Goal: Transaction & Acquisition: Purchase product/service

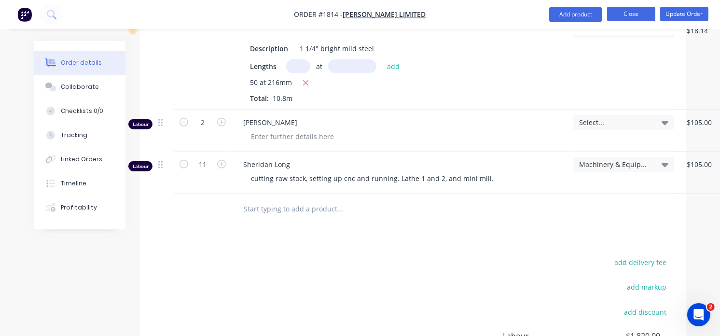
click at [630, 7] on button "Close" at bounding box center [631, 14] width 48 height 14
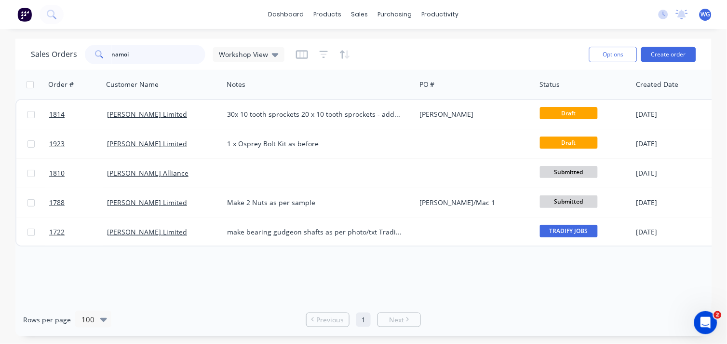
drag, startPoint x: 146, startPoint y: 55, endPoint x: 0, endPoint y: 41, distance: 146.8
click at [0, 41] on html "dashboard products sales purchasing productivity dashboard products Product Cat…" at bounding box center [363, 172] width 727 height 344
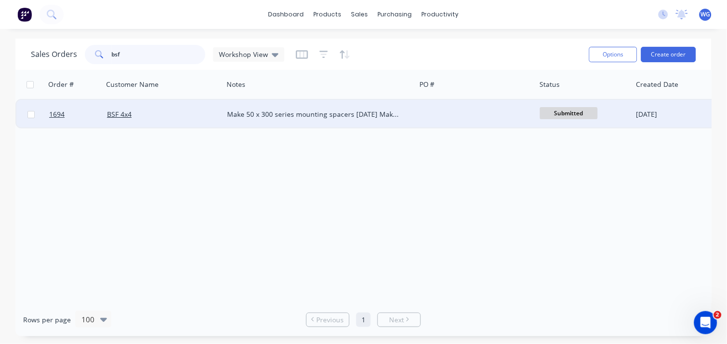
type input "bsf"
click at [149, 112] on div "BSF 4x4" at bounding box center [160, 114] width 107 height 10
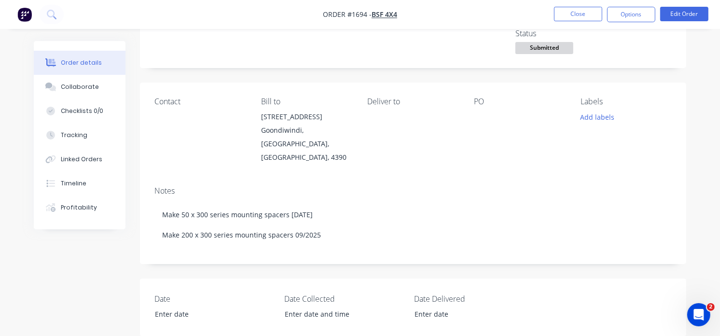
scroll to position [64, 0]
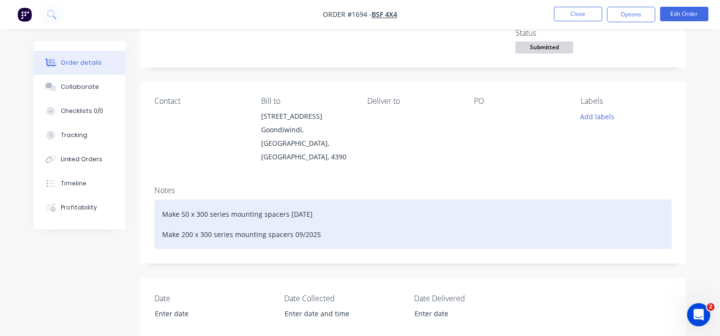
click at [190, 219] on div "Make 50 x 300 series mounting spacers [DATE] Make 200 x 300 series mounting spa…" at bounding box center [412, 224] width 517 height 50
click at [316, 224] on div "Make 50 x 300 series mounting spacers [DATE] Make 200 x 300 series mounting spa…" at bounding box center [412, 224] width 517 height 50
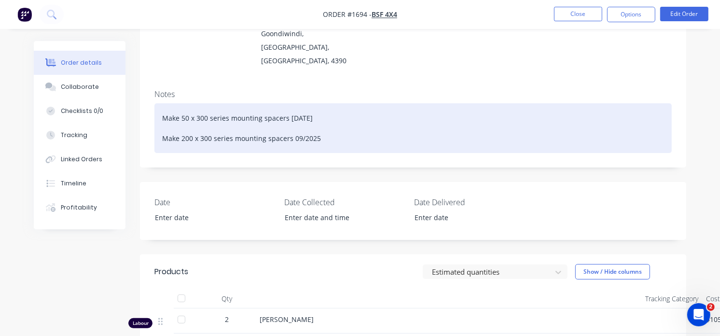
scroll to position [317, 0]
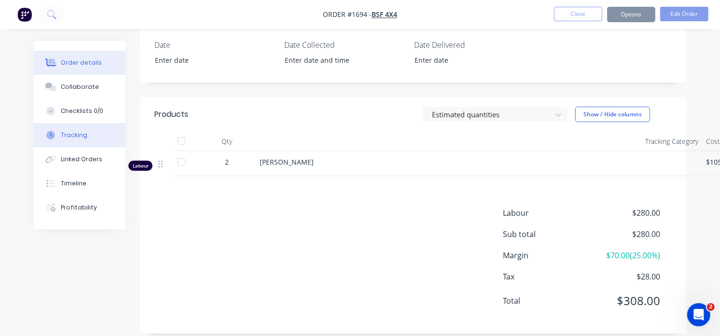
click at [71, 142] on button "Tracking" at bounding box center [80, 135] width 92 height 24
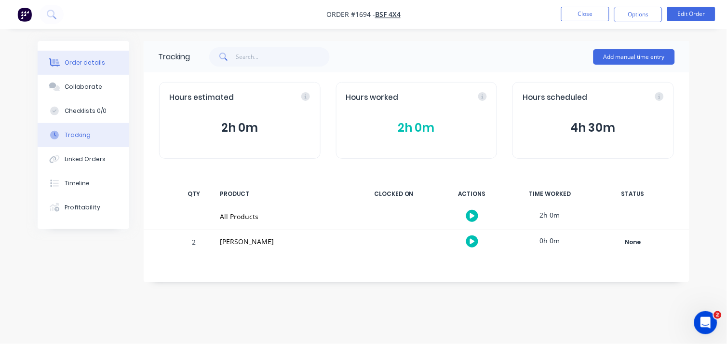
click at [79, 61] on div "Order details" at bounding box center [85, 62] width 41 height 9
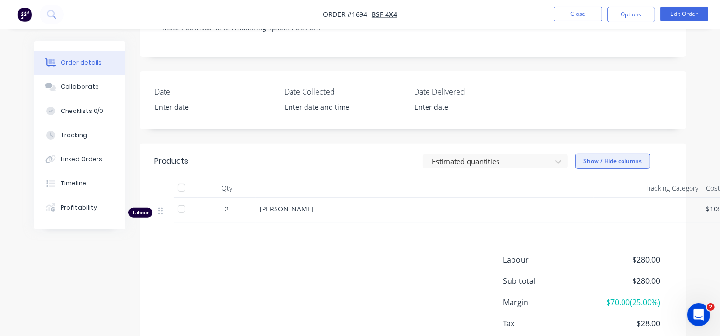
scroll to position [270, 110]
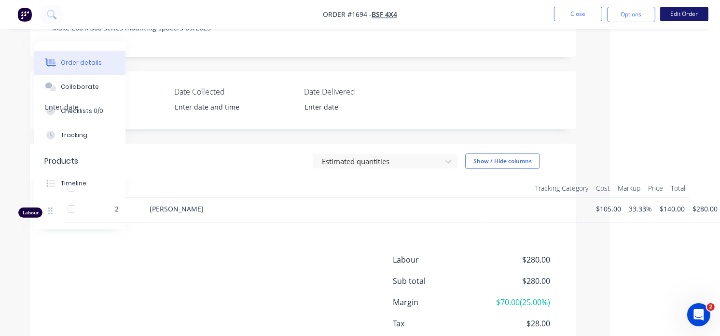
click at [683, 19] on button "Edit Order" at bounding box center [684, 14] width 48 height 14
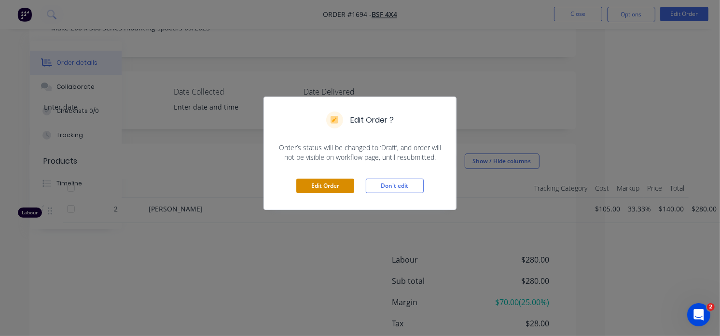
click at [317, 185] on button "Edit Order" at bounding box center [325, 185] width 58 height 14
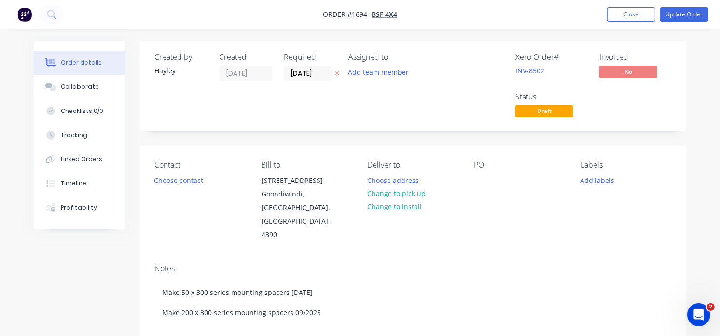
scroll to position [234, 0]
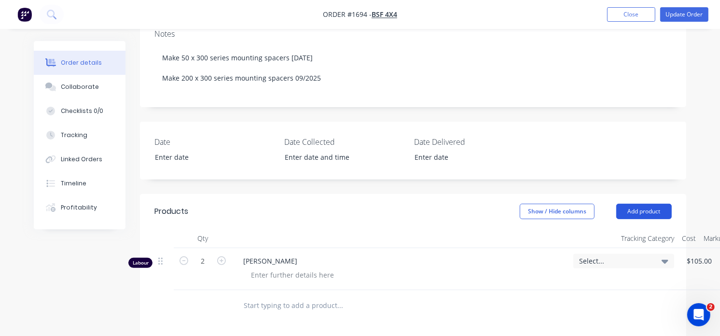
click at [643, 209] on button "Add product" at bounding box center [643, 211] width 55 height 15
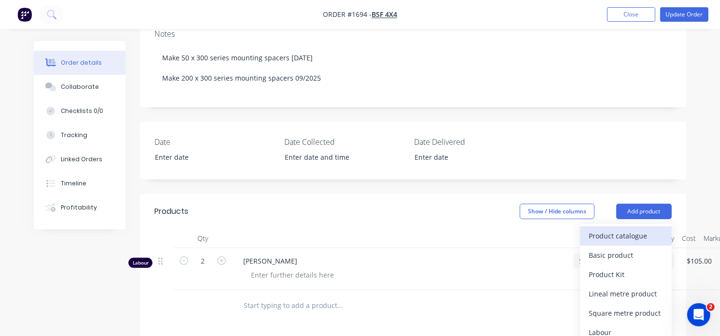
click at [609, 236] on div "Product catalogue" at bounding box center [625, 236] width 74 height 14
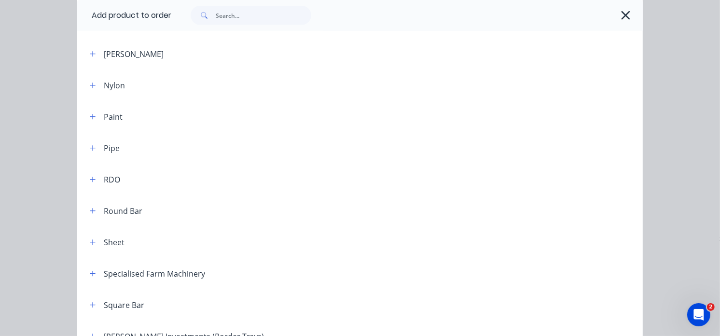
scroll to position [1040, 0]
click at [87, 214] on button "button" at bounding box center [93, 210] width 12 height 12
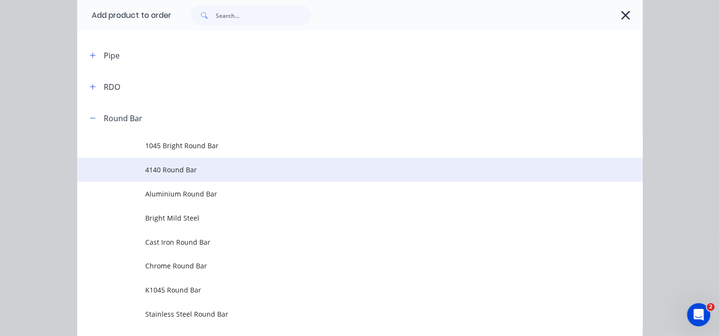
scroll to position [1133, 0]
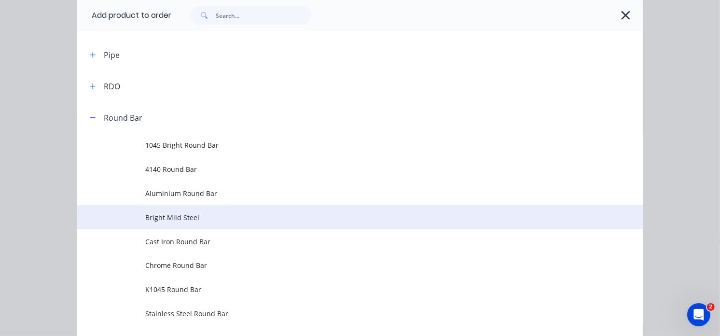
click at [196, 213] on span "Bright Mild Steel" at bounding box center [344, 217] width 398 height 10
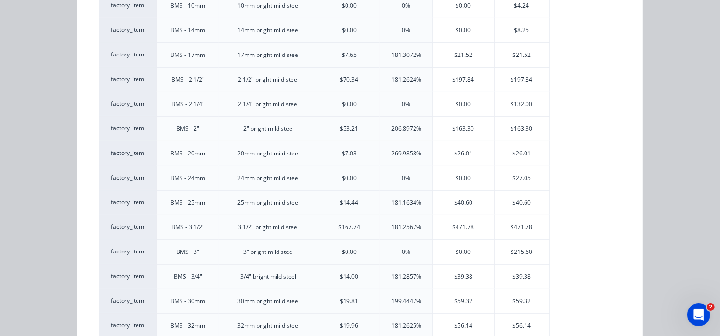
scroll to position [352, 0]
click at [476, 204] on div "$40.60" at bounding box center [463, 201] width 61 height 24
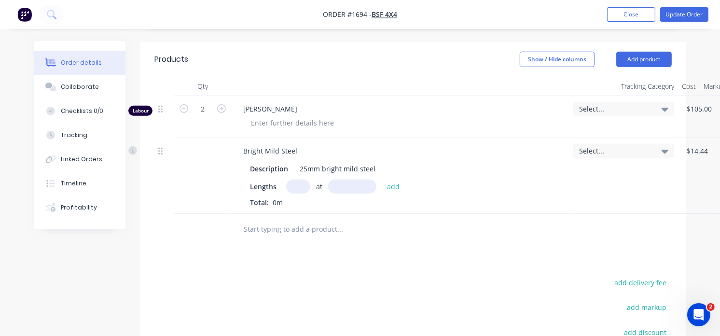
scroll to position [387, 0]
click at [298, 187] on input "text" at bounding box center [298, 186] width 24 height 14
type input "200"
click at [370, 179] on div "Description 25mm bright mild steel Lengths 200 at add Total: 0m" at bounding box center [400, 183] width 330 height 48
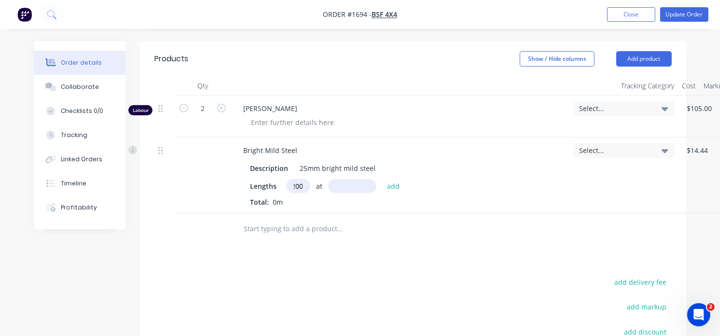
scroll to position [0, 0]
click at [359, 185] on input "text" at bounding box center [352, 186] width 48 height 14
type input "18mm"
click at [396, 184] on button "add" at bounding box center [393, 185] width 23 height 13
type input "$146.16"
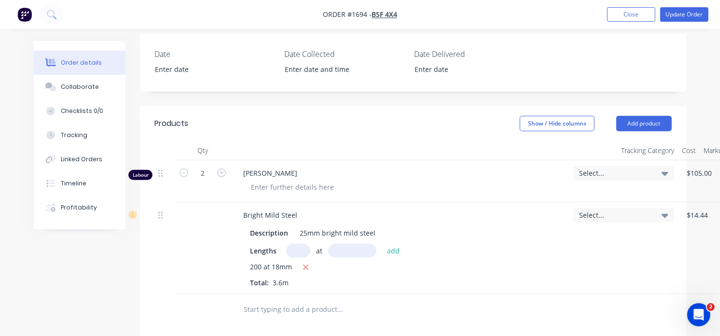
scroll to position [322, 0]
click at [645, 132] on button "Add product" at bounding box center [643, 123] width 55 height 15
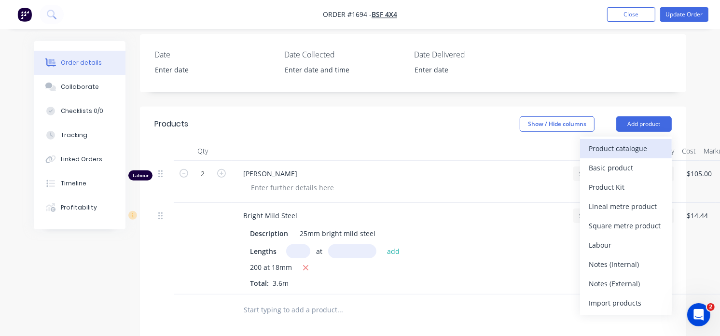
click at [634, 144] on div "Product catalogue" at bounding box center [625, 148] width 74 height 14
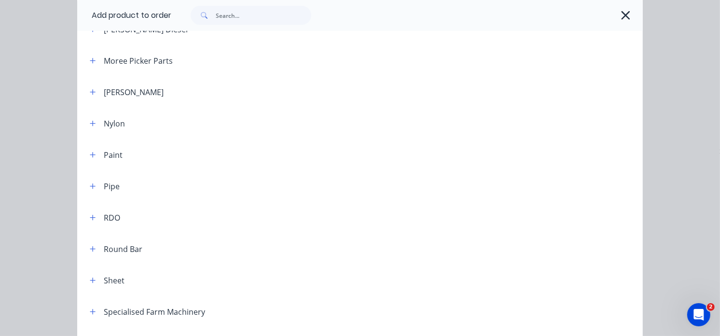
scroll to position [1003, 0]
click at [93, 244] on button "button" at bounding box center [93, 247] width 12 height 12
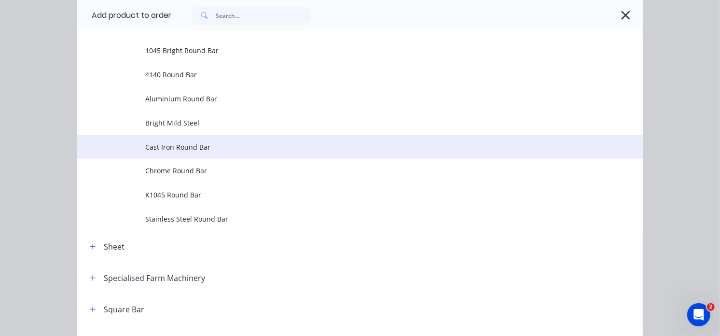
scroll to position [1228, 0]
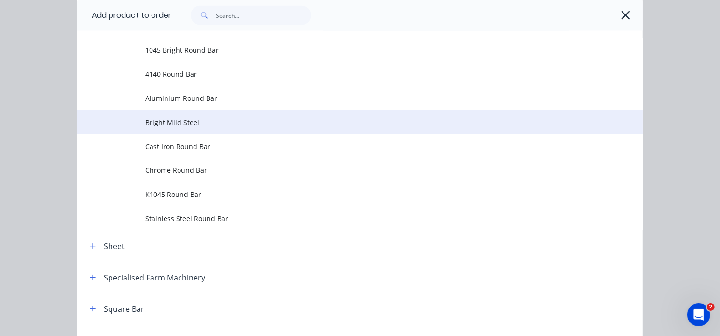
click at [176, 130] on td "Bright Mild Steel" at bounding box center [393, 122] width 497 height 24
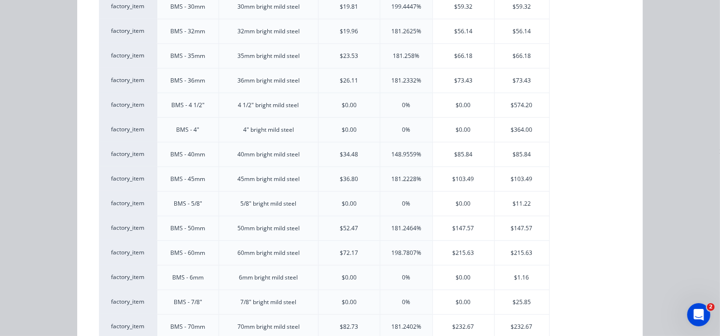
scroll to position [648, 0]
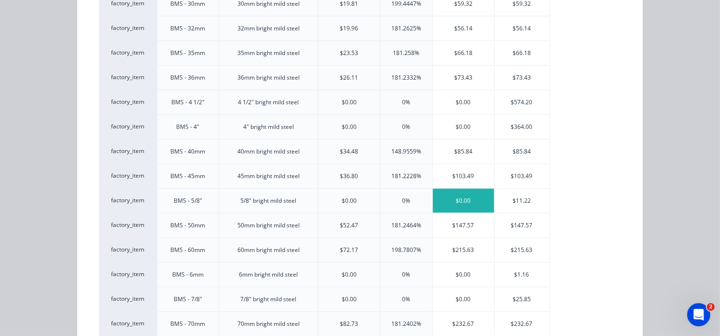
click at [478, 197] on div "$0.00" at bounding box center [463, 201] width 61 height 24
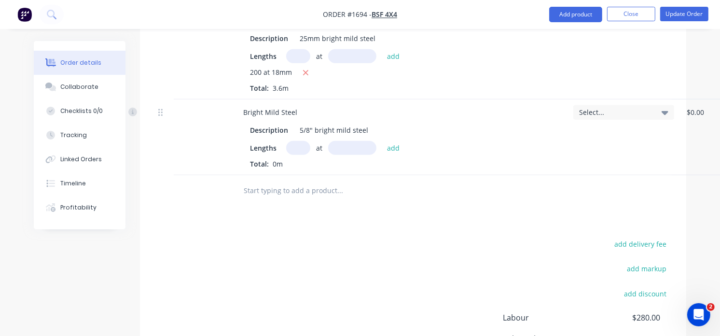
scroll to position [517, 0]
click at [293, 55] on input "text" at bounding box center [298, 56] width 24 height 14
click at [295, 141] on div "Description 5/8" bright mild steel Lengths at add Total: 0m" at bounding box center [400, 145] width 330 height 48
click at [295, 142] on input "text" at bounding box center [298, 147] width 24 height 14
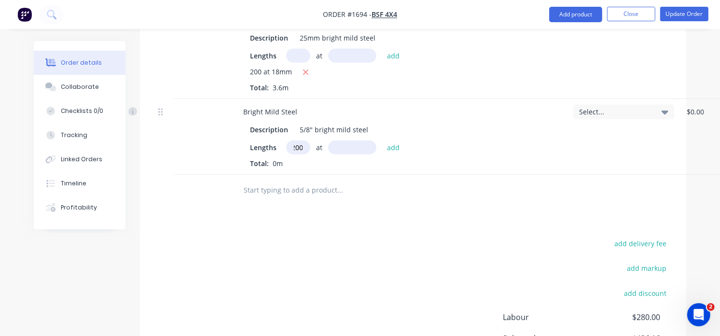
type input "200"
click at [331, 150] on input "text" at bounding box center [352, 147] width 48 height 14
type input "18mm"
click at [394, 146] on button "add" at bounding box center [393, 146] width 23 height 13
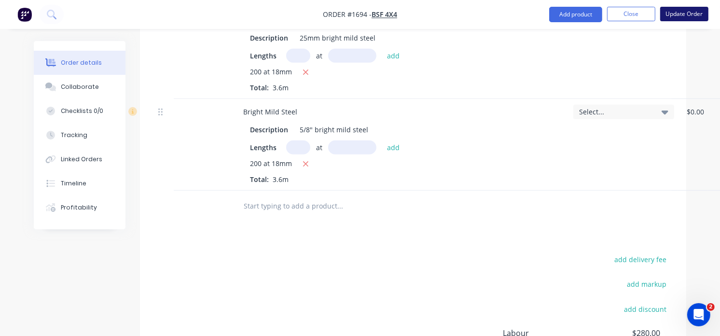
click at [677, 13] on button "Update Order" at bounding box center [684, 14] width 48 height 14
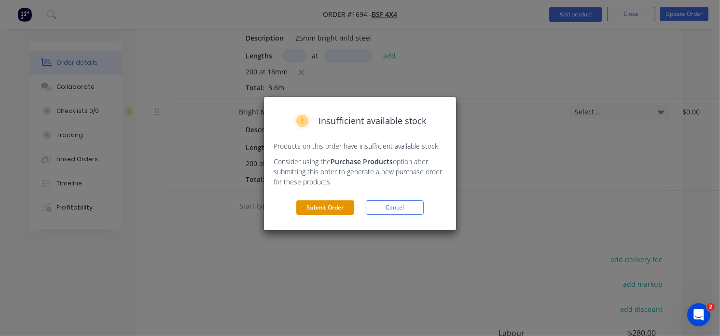
click at [324, 201] on button "Submit Order" at bounding box center [325, 207] width 58 height 14
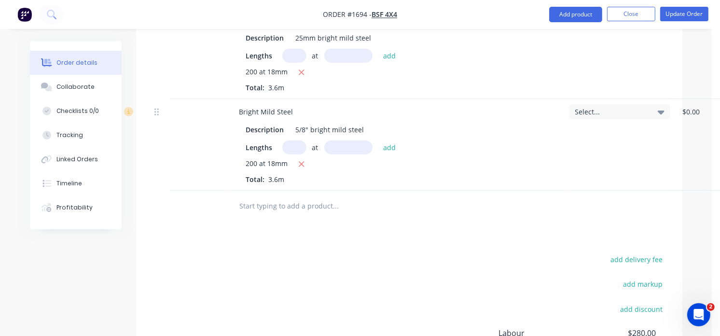
scroll to position [509, 0]
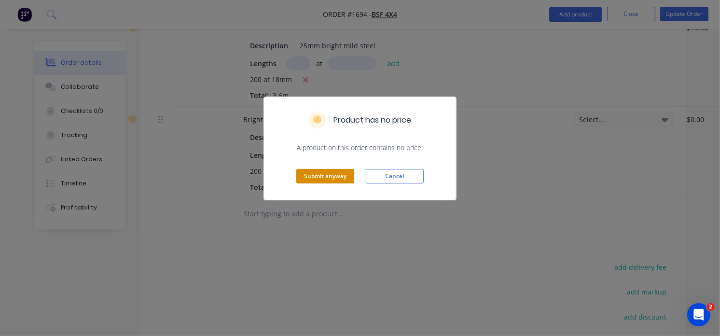
click at [331, 174] on button "Submit anyway" at bounding box center [325, 176] width 58 height 14
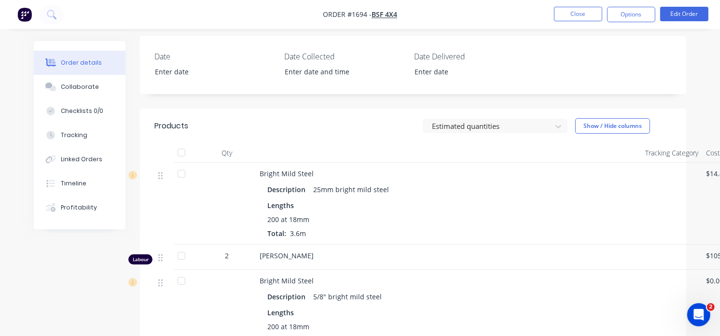
scroll to position [306, 0]
click at [664, 13] on button "Edit Order" at bounding box center [684, 14] width 48 height 14
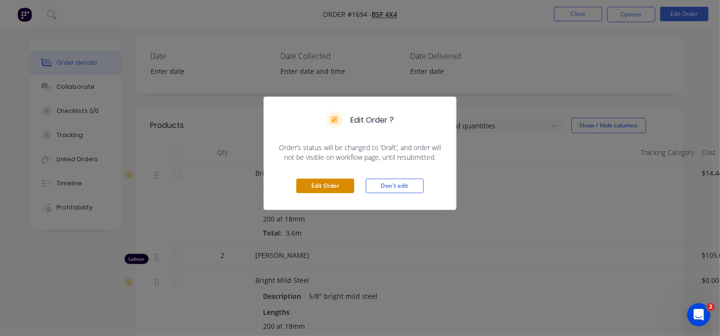
click at [320, 186] on button "Edit Order" at bounding box center [325, 185] width 58 height 14
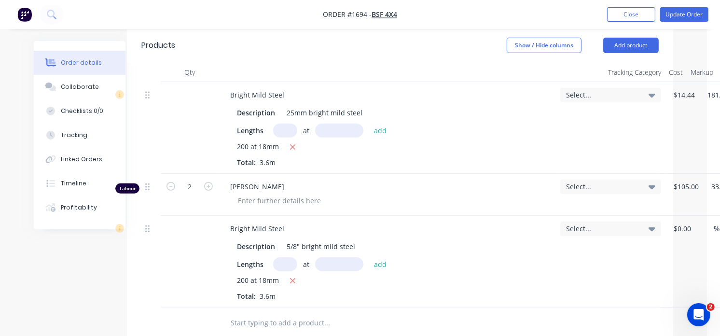
scroll to position [408, 13]
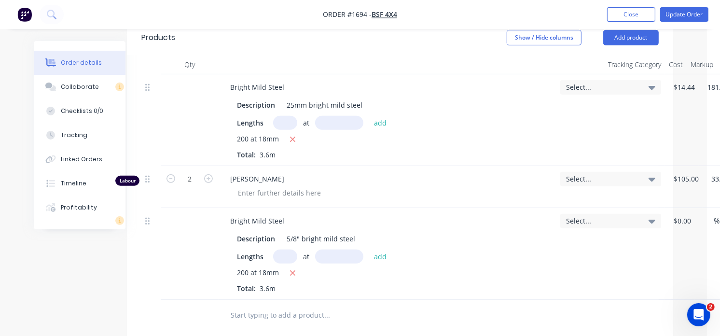
click at [287, 119] on input "text" at bounding box center [285, 123] width 24 height 14
type input "50"
click at [333, 121] on input "text" at bounding box center [339, 123] width 48 height 14
type input "18mm"
click at [373, 120] on button "add" at bounding box center [380, 122] width 23 height 13
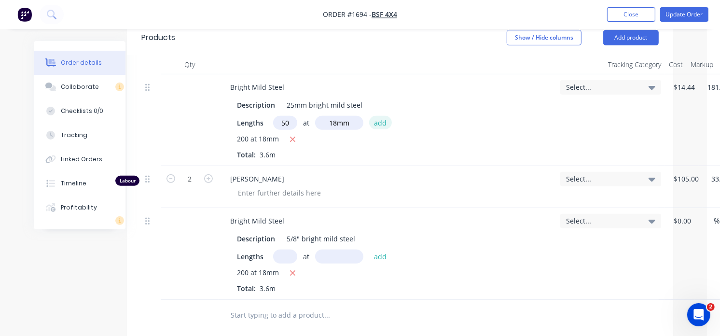
type input "$182.70"
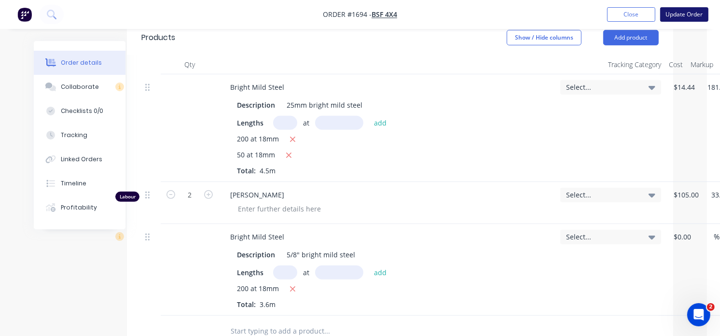
click at [671, 12] on button "Update Order" at bounding box center [684, 14] width 48 height 14
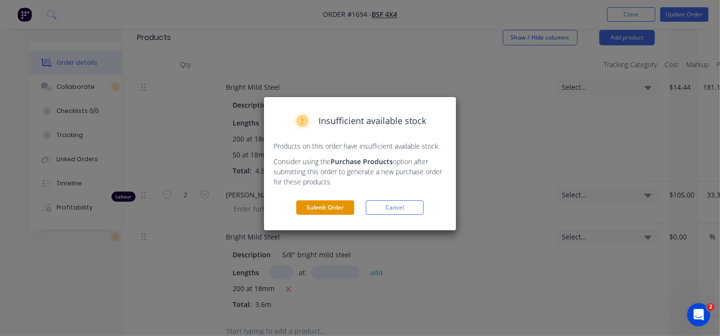
click at [329, 203] on button "Submit Order" at bounding box center [325, 207] width 58 height 14
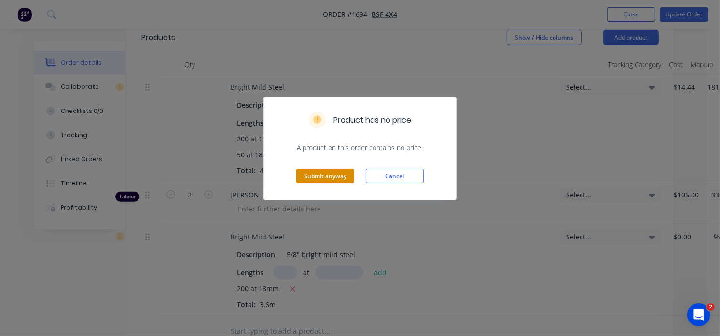
click at [304, 176] on button "Submit anyway" at bounding box center [325, 176] width 58 height 14
